Goal: Task Accomplishment & Management: Manage account settings

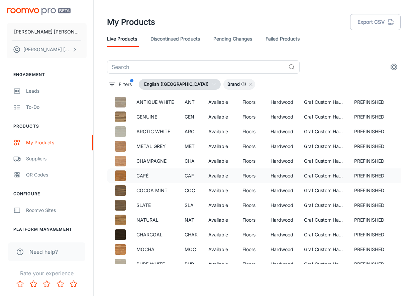
scroll to position [20, 0]
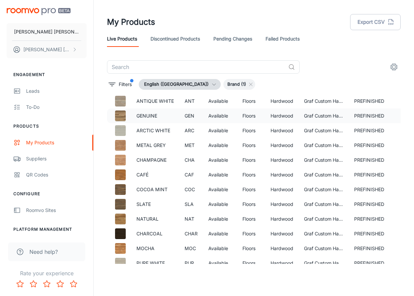
click at [153, 116] on p "GENUINE" at bounding box center [154, 115] width 37 height 7
click at [158, 101] on p "ANTIQUE WHITE" at bounding box center [154, 100] width 37 height 7
click at [123, 100] on img at bounding box center [120, 101] width 11 height 11
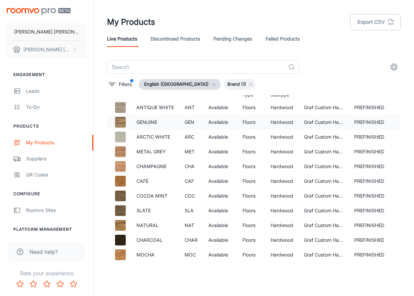
scroll to position [14, 0]
click at [41, 159] on div "Suppliers" at bounding box center [56, 158] width 61 height 7
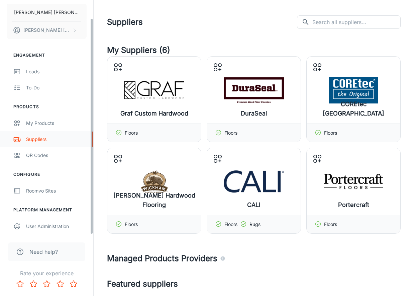
scroll to position [19, 0]
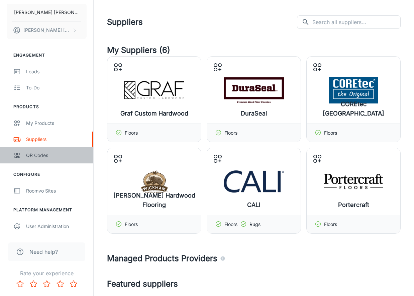
click at [45, 156] on div "QR Codes" at bounding box center [56, 155] width 61 height 7
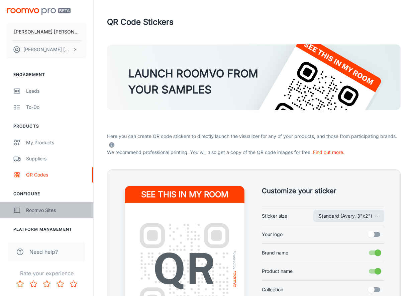
click at [54, 210] on div "Roomvo Sites" at bounding box center [56, 209] width 61 height 7
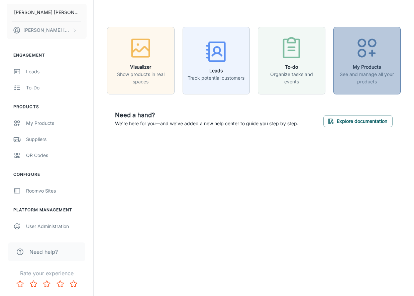
click at [348, 77] on p "See and manage all your products" at bounding box center [367, 78] width 59 height 15
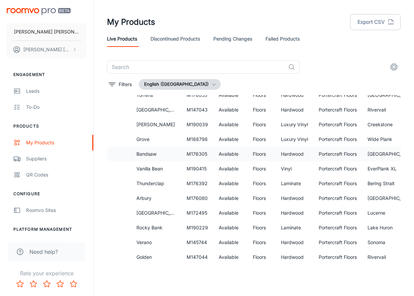
scroll to position [114, 0]
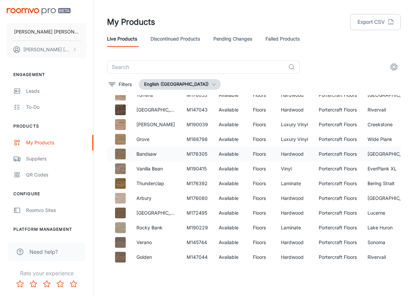
click at [156, 155] on p "Bandsaw" at bounding box center [155, 153] width 39 height 7
click at [157, 154] on p "Bandsaw" at bounding box center [155, 153] width 39 height 7
click at [246, 40] on link "Pending Changes" at bounding box center [232, 39] width 39 height 16
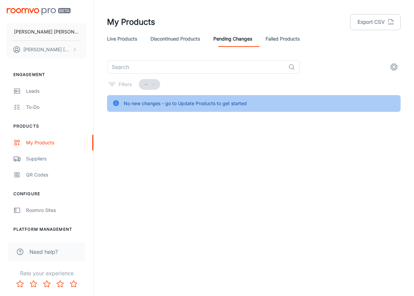
click at [133, 40] on link "Live Products" at bounding box center [122, 39] width 30 height 16
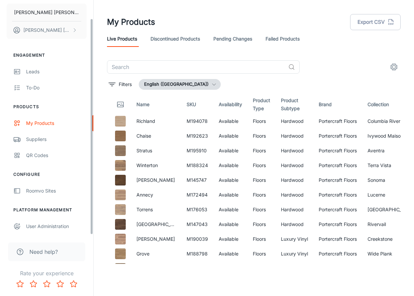
scroll to position [19, 0]
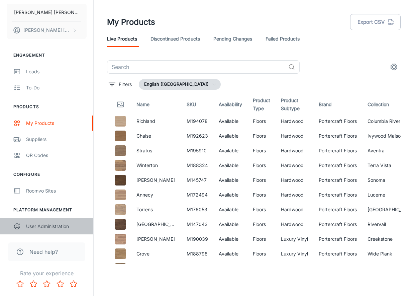
click at [55, 227] on div "User Administration" at bounding box center [56, 225] width 61 height 7
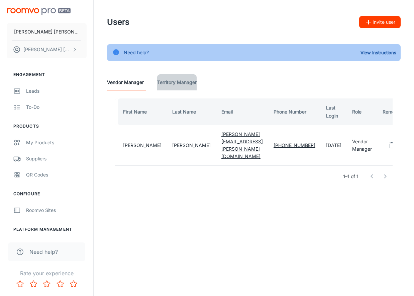
click at [187, 83] on Manager "Territory Manager" at bounding box center [176, 82] width 39 height 16
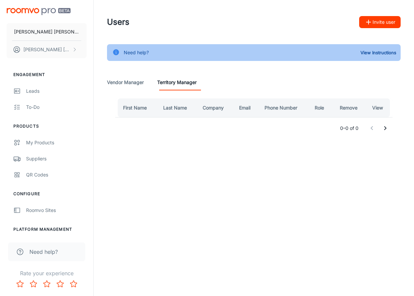
click at [140, 82] on Manager "Vendor Manager" at bounding box center [125, 82] width 37 height 16
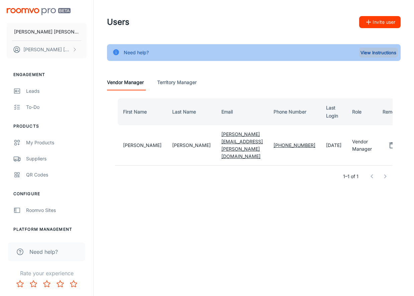
click at [376, 54] on button "View Instructions" at bounding box center [378, 53] width 39 height 10
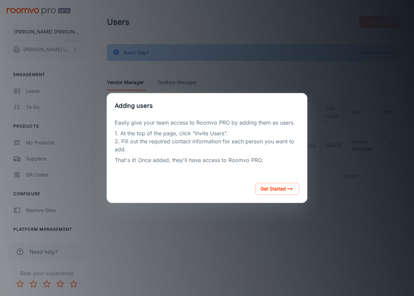
click at [285, 83] on div "Adding users Easily give your team access to Roomvo PRO by adding them as users…" at bounding box center [207, 148] width 398 height 280
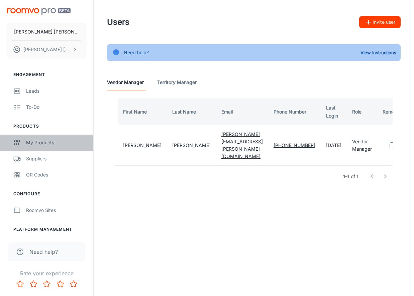
click at [37, 143] on div "My Products" at bounding box center [56, 142] width 61 height 7
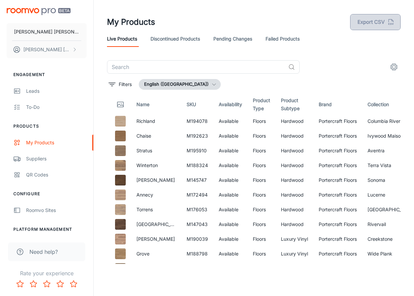
click at [369, 22] on button "Export CSV" at bounding box center [375, 22] width 51 height 16
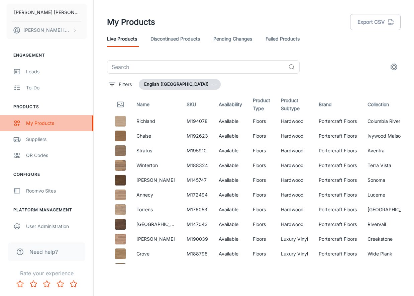
click at [61, 124] on div "My Products" at bounding box center [56, 122] width 61 height 7
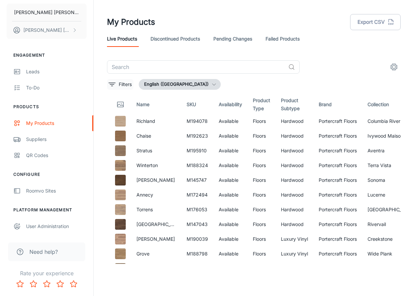
click at [126, 84] on p "Filters" at bounding box center [125, 84] width 13 height 7
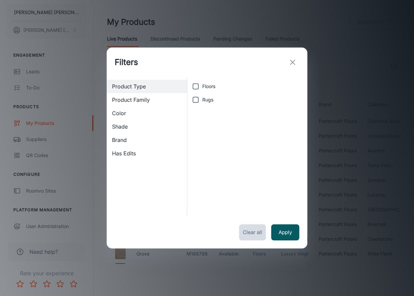
click at [250, 232] on button "Clear all" at bounding box center [252, 232] width 27 height 16
click at [294, 63] on icon "exit" at bounding box center [293, 62] width 8 height 8
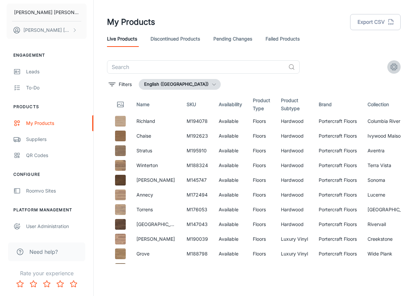
click at [393, 66] on icon "settings" at bounding box center [394, 67] width 8 height 8
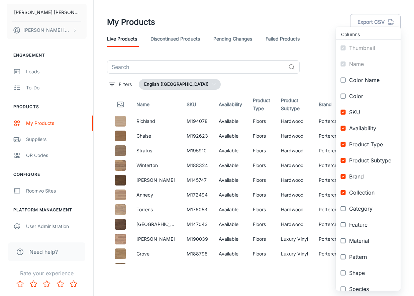
click at [345, 80] on input "checkbox" at bounding box center [343, 80] width 12 height 12
checkbox input "true"
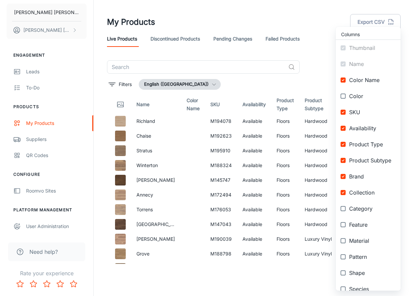
click at [345, 208] on input "checkbox" at bounding box center [343, 208] width 12 height 12
checkbox input "true"
click at [343, 225] on input "checkbox" at bounding box center [343, 224] width 12 height 12
checkbox input "true"
click at [345, 240] on input "checkbox" at bounding box center [343, 241] width 12 height 12
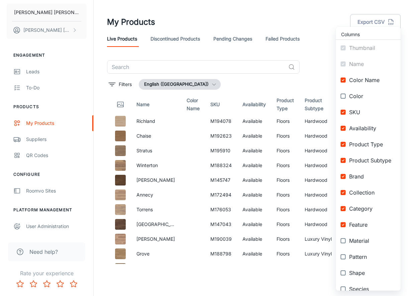
checkbox input "true"
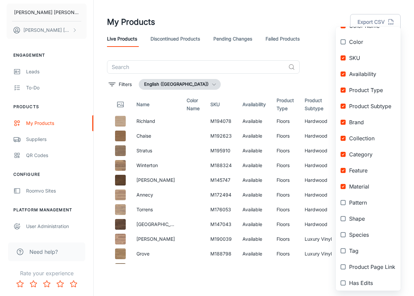
scroll to position [56, 0]
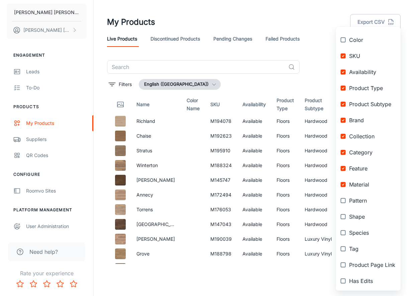
click at [342, 233] on input "checkbox" at bounding box center [343, 232] width 12 height 12
checkbox input "true"
click at [345, 249] on input "checkbox" at bounding box center [343, 249] width 12 height 12
checkbox input "true"
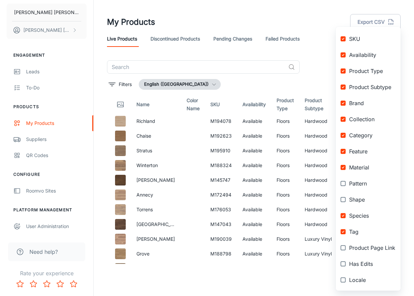
scroll to position [73, 0]
click at [343, 247] on input "checkbox" at bounding box center [343, 248] width 12 height 12
checkbox input "true"
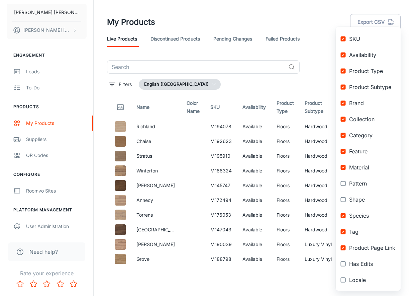
click at [344, 264] on input "checkbox" at bounding box center [343, 264] width 12 height 12
checkbox input "true"
click at [344, 280] on input "checkbox" at bounding box center [343, 280] width 12 height 12
checkbox input "true"
click at [310, 276] on div at bounding box center [207, 148] width 414 height 296
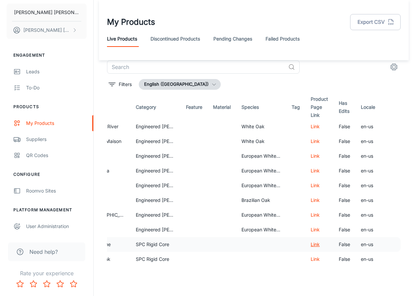
scroll to position [0, 0]
click at [312, 128] on link "Link" at bounding box center [315, 126] width 9 height 6
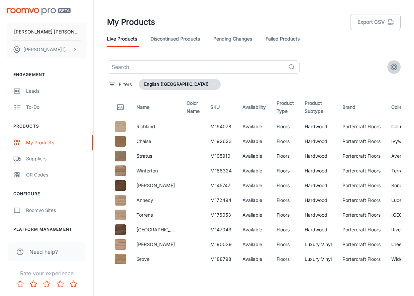
click at [395, 68] on icon "settings" at bounding box center [394, 67] width 8 height 8
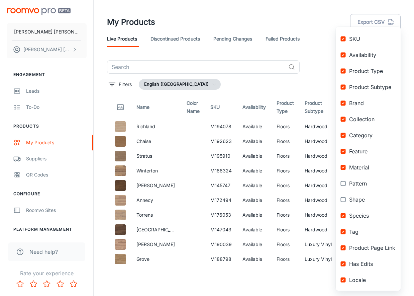
scroll to position [73, 0]
click at [345, 151] on input "checkbox" at bounding box center [343, 151] width 12 height 12
checkbox input "false"
click at [344, 166] on input "checkbox" at bounding box center [343, 167] width 12 height 12
checkbox input "false"
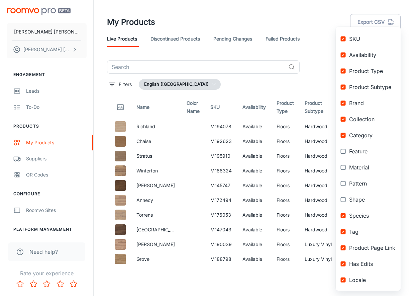
click at [344, 248] on input "checkbox" at bounding box center [343, 248] width 12 height 12
checkbox input "false"
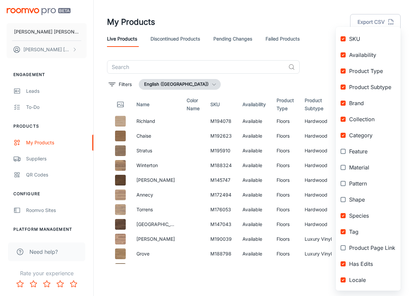
click at [299, 155] on div at bounding box center [207, 148] width 414 height 296
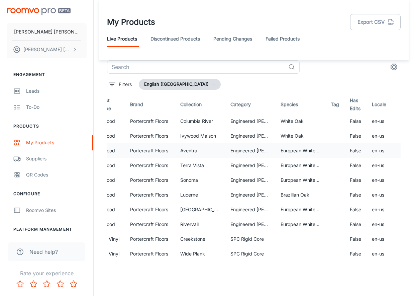
scroll to position [0, 0]
click at [295, 105] on th "Species" at bounding box center [300, 104] width 50 height 19
click at [306, 104] on th "Species" at bounding box center [300, 104] width 50 height 19
click at [306, 105] on th "Species" at bounding box center [300, 104] width 50 height 19
click at [370, 24] on button "Export CSV" at bounding box center [375, 22] width 51 height 16
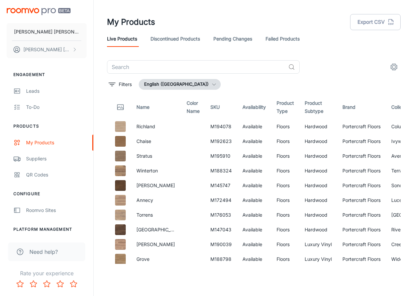
scroll to position [0, 306]
